Goal: Communication & Community: Answer question/provide support

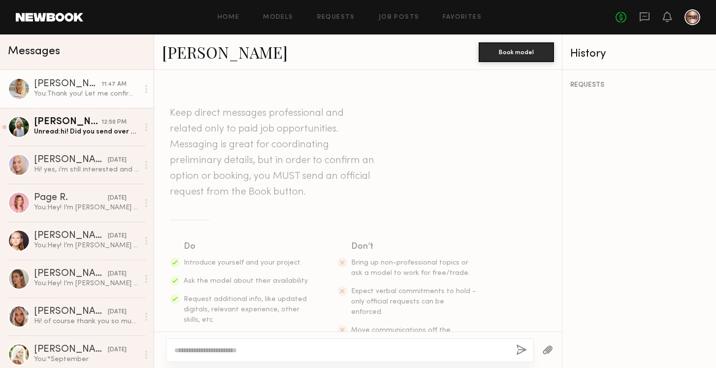
scroll to position [969, 0]
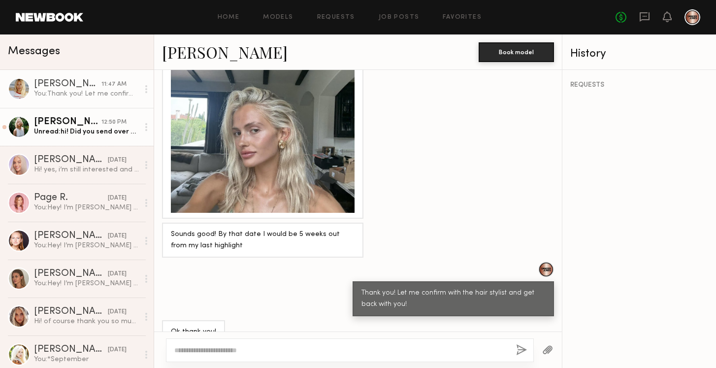
click at [83, 129] on div "Unread: hi! Did you send over an email?" at bounding box center [86, 131] width 105 height 9
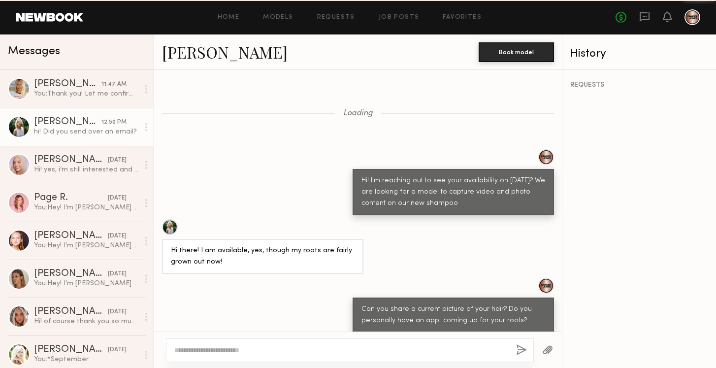
scroll to position [950, 0]
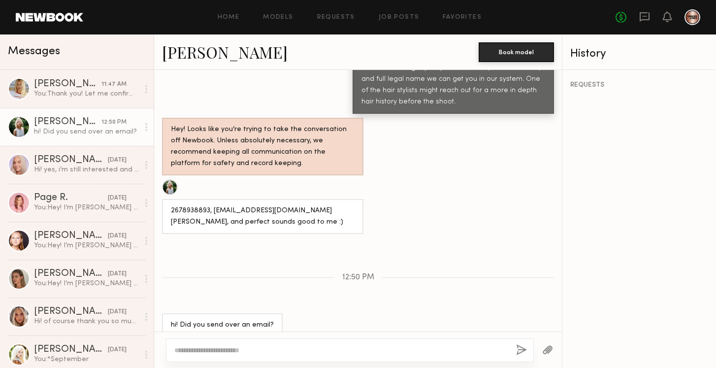
click at [219, 347] on textarea at bounding box center [341, 350] width 334 height 10
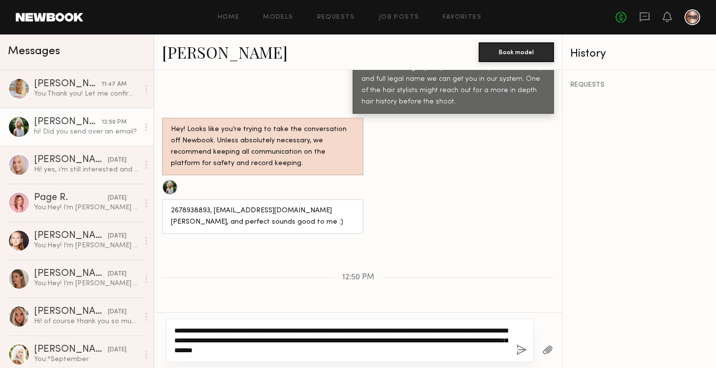
click at [189, 330] on textarea "**********" at bounding box center [341, 341] width 334 height 30
click at [368, 350] on textarea "**********" at bounding box center [341, 341] width 334 height 30
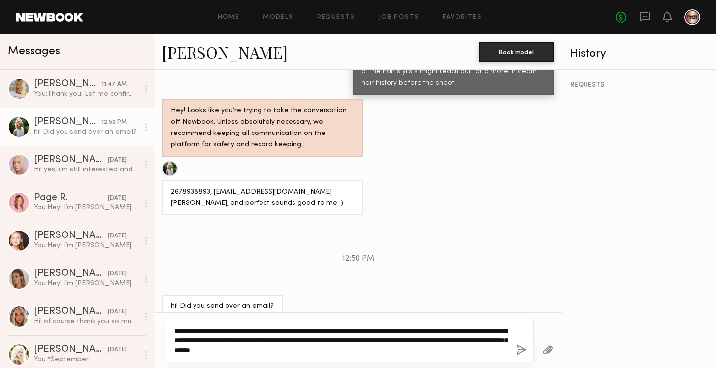
type textarea "**********"
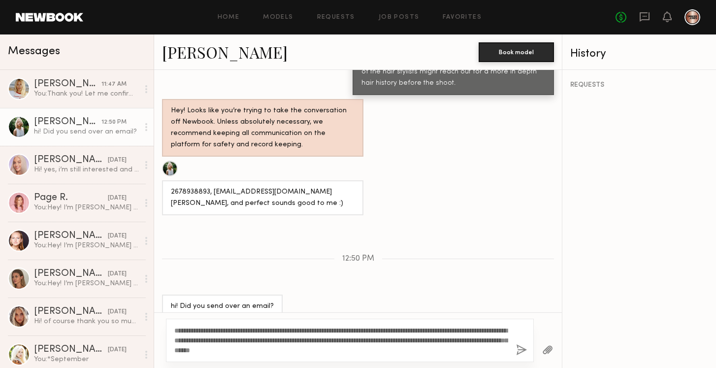
click at [520, 347] on button "button" at bounding box center [521, 350] width 11 height 12
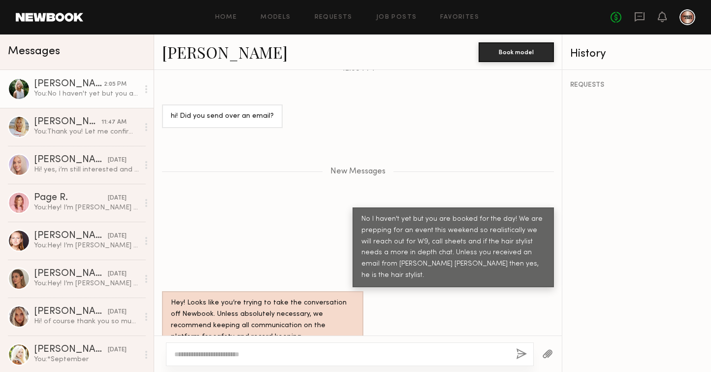
scroll to position [1155, 0]
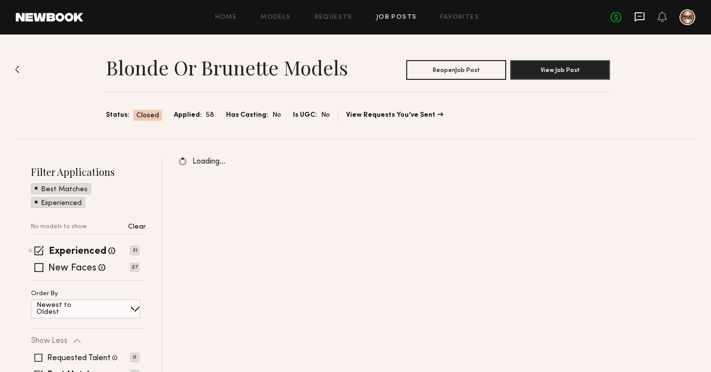
click at [641, 20] on icon at bounding box center [640, 16] width 11 height 11
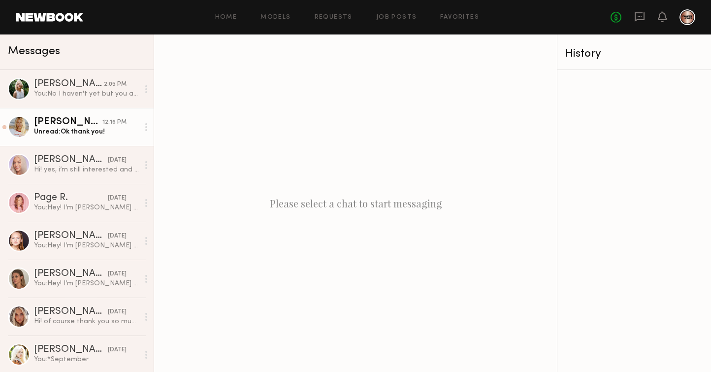
click at [74, 126] on div "Emily T." at bounding box center [68, 122] width 68 height 10
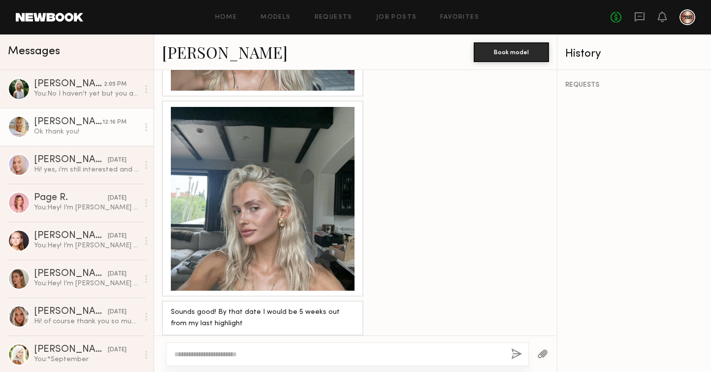
scroll to position [886, 0]
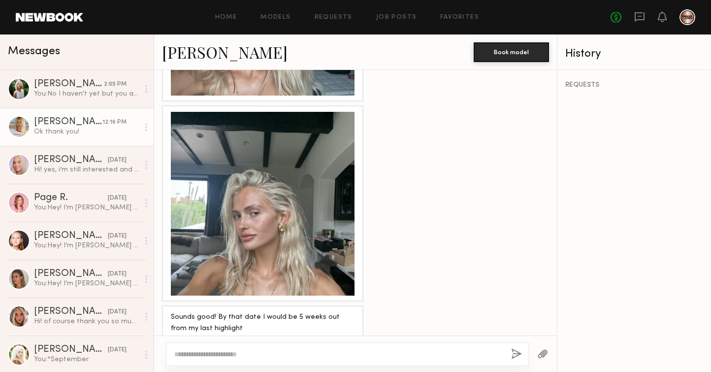
click at [191, 53] on link "Emily T." at bounding box center [225, 51] width 126 height 21
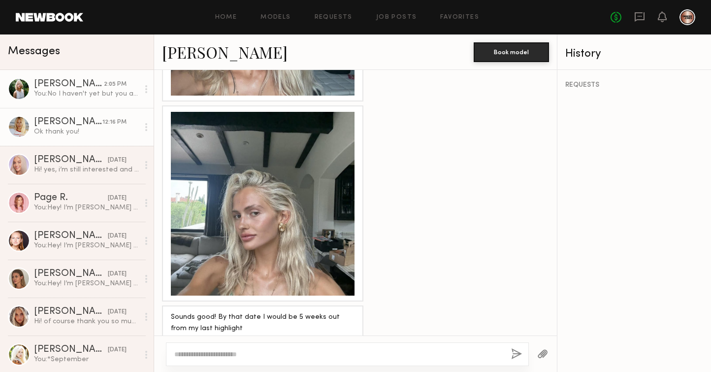
click at [104, 103] on link "Foster M. 2:05 PM You: No I haven't yet but you are booked for the day! We are …" at bounding box center [77, 89] width 154 height 38
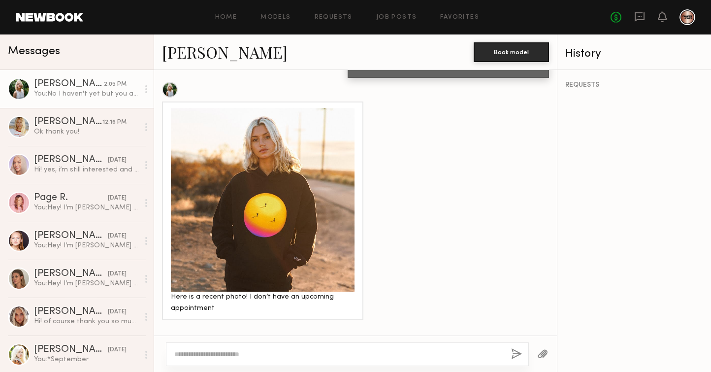
scroll to position [124, 0]
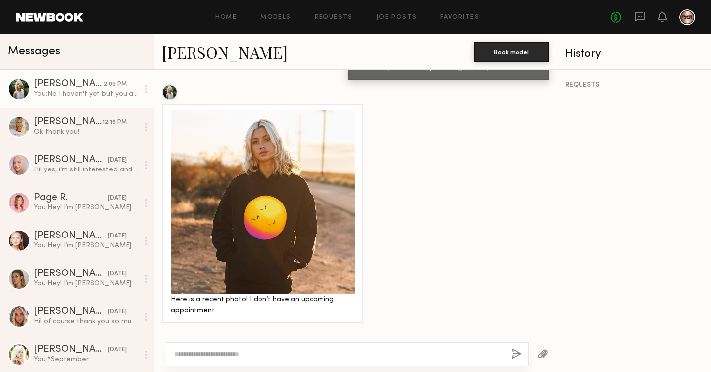
click at [188, 48] on link "Foster M." at bounding box center [225, 51] width 126 height 21
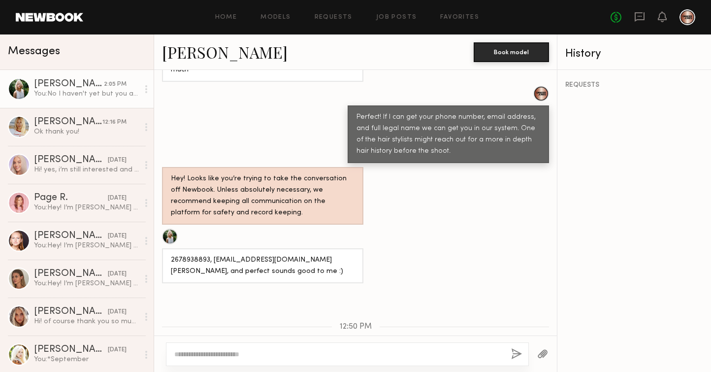
scroll to position [952, 0]
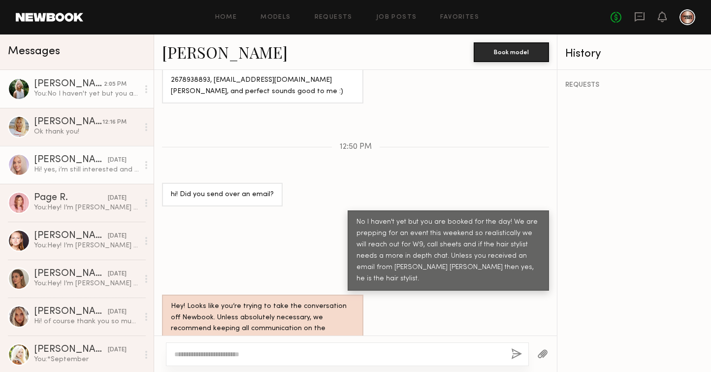
click at [63, 155] on link "Sofia M. yesterday Hi! yes, i’m still interested and that sounds great! and yes…" at bounding box center [77, 165] width 154 height 38
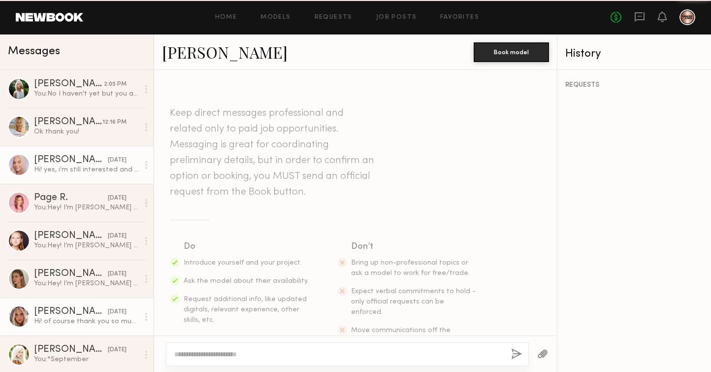
scroll to position [704, 0]
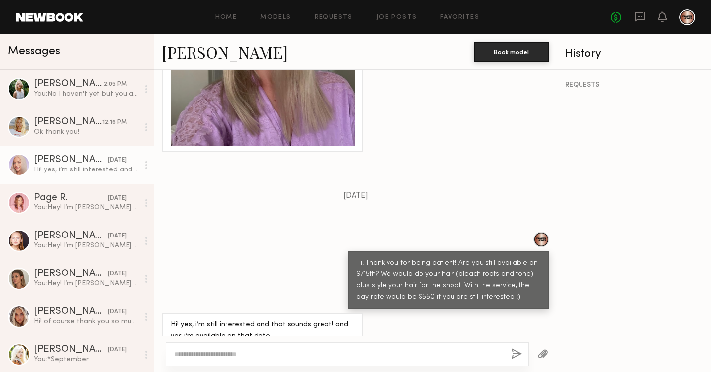
click at [207, 355] on textarea at bounding box center [338, 354] width 329 height 10
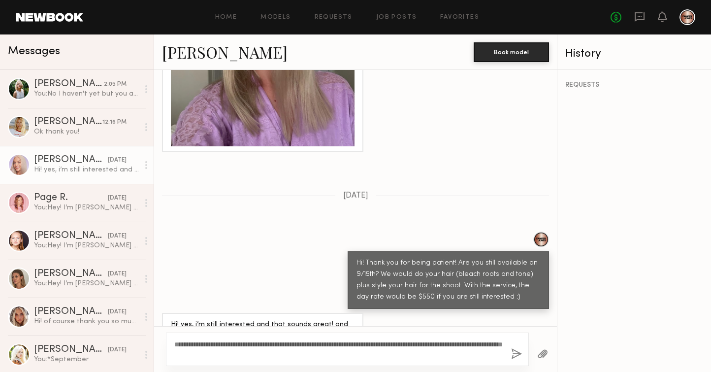
type textarea "**********"
click at [517, 353] on button "button" at bounding box center [516, 354] width 11 height 12
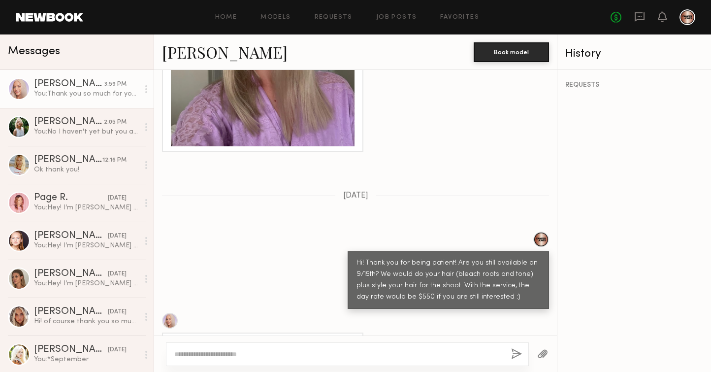
scroll to position [924, 0]
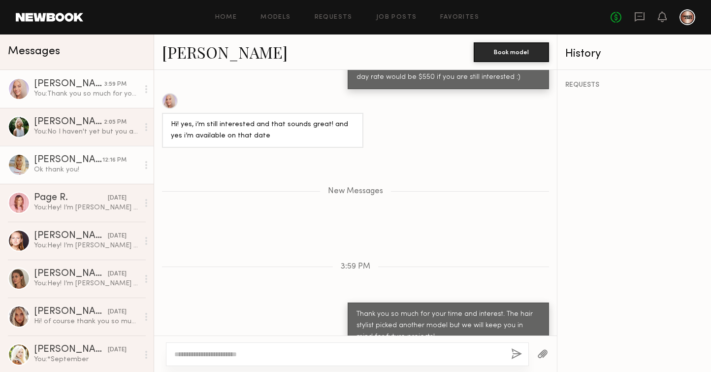
click at [75, 160] on div "Emily T." at bounding box center [68, 160] width 68 height 10
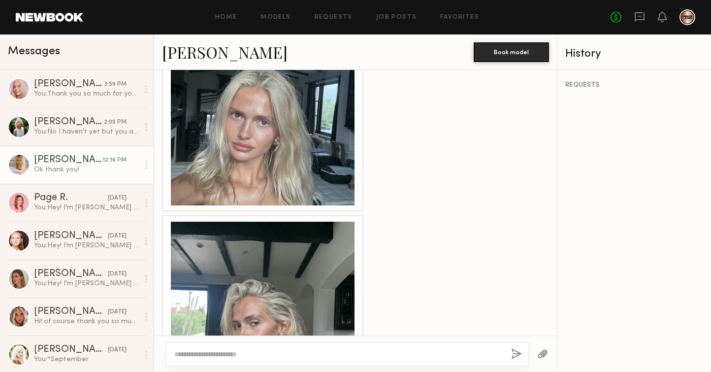
scroll to position [965, 0]
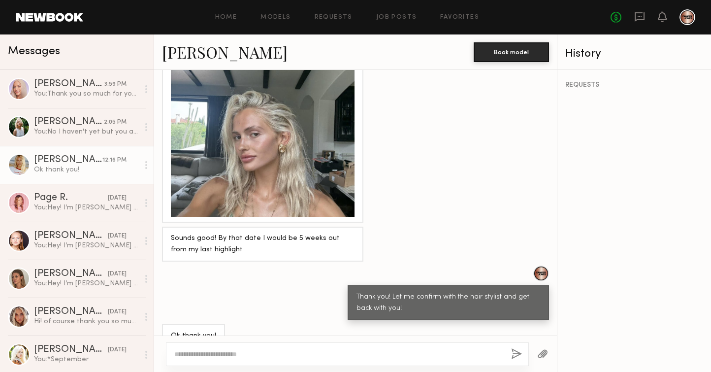
click at [250, 354] on textarea at bounding box center [338, 354] width 329 height 10
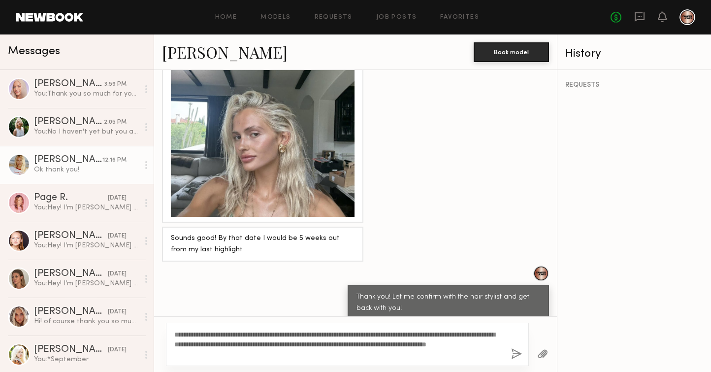
type textarea "**********"
click at [515, 358] on button "button" at bounding box center [516, 354] width 11 height 12
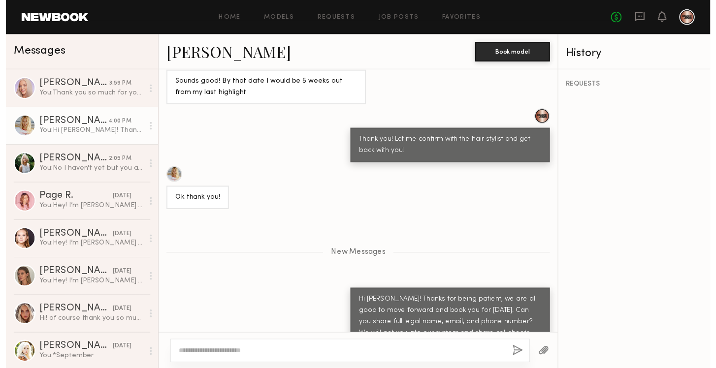
scroll to position [1182, 0]
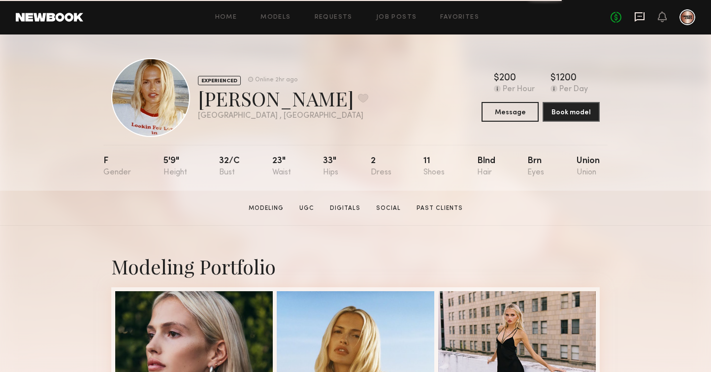
click at [638, 21] on icon at bounding box center [640, 16] width 11 height 11
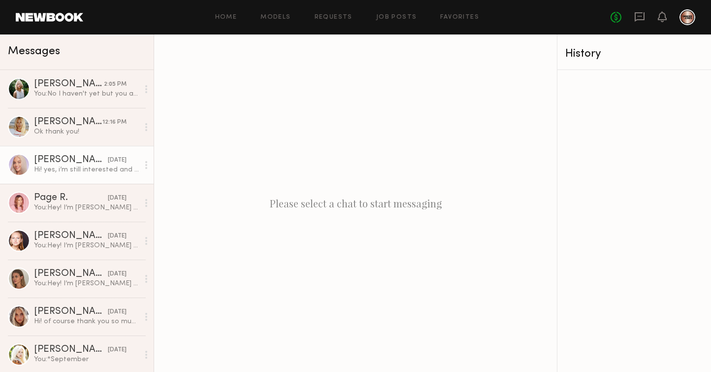
click at [67, 167] on div "Hi! yes, i’m still interested and that sounds great! and yes i’m available on t…" at bounding box center [86, 169] width 105 height 9
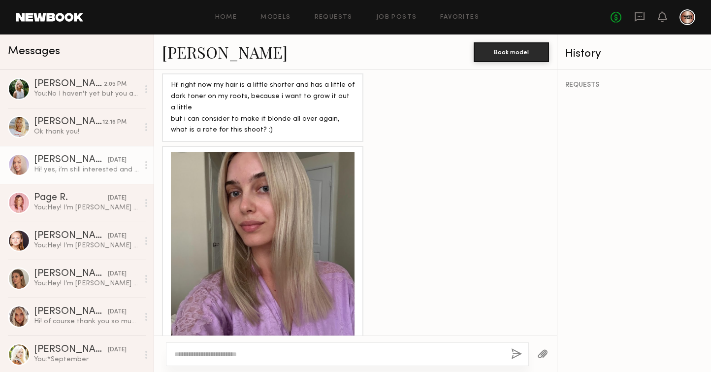
scroll to position [496, 0]
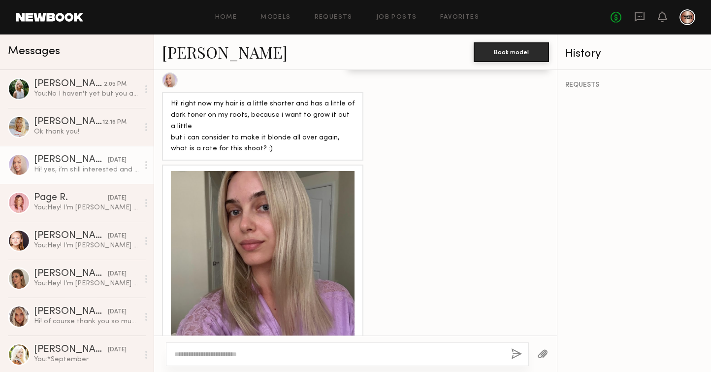
click at [196, 54] on link "[PERSON_NAME]" at bounding box center [225, 51] width 126 height 21
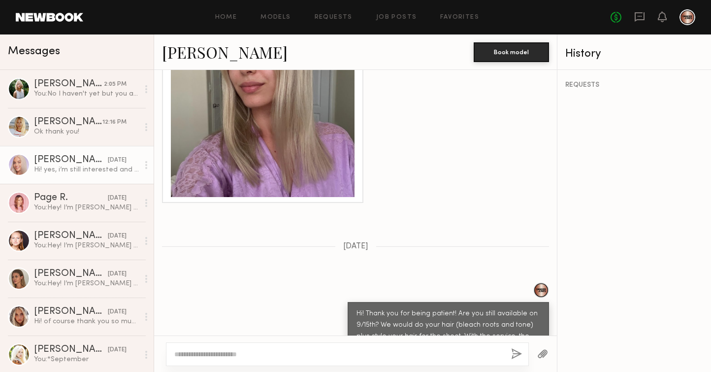
scroll to position [704, 0]
